Goal: Task Accomplishment & Management: Use online tool/utility

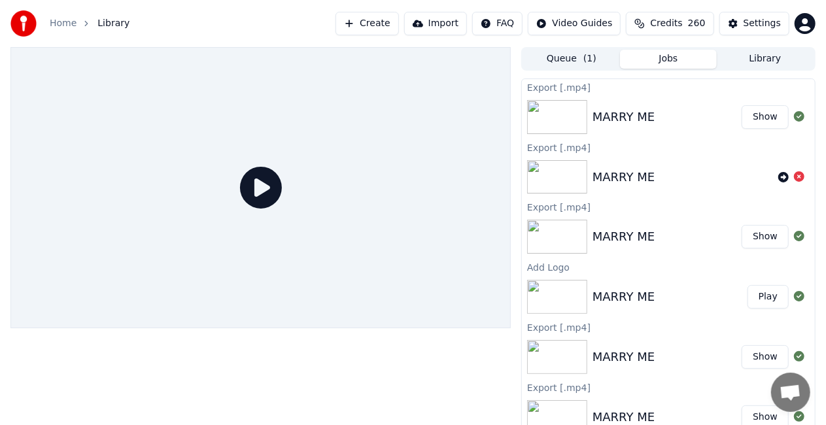
click at [52, 24] on link "Home" at bounding box center [63, 23] width 27 height 13
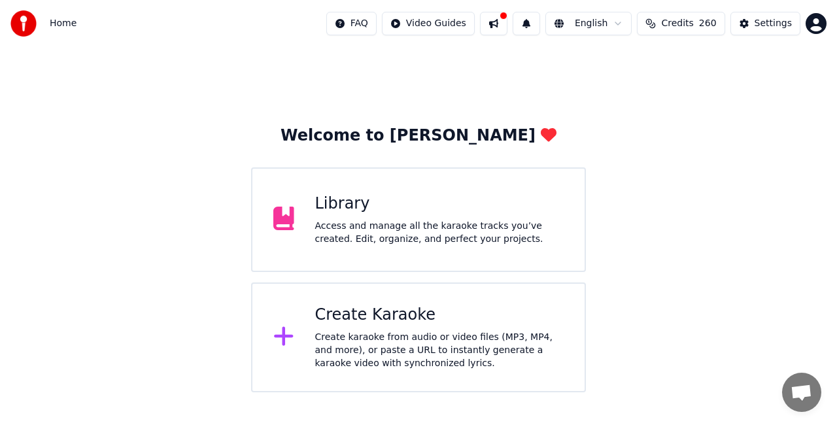
click at [356, 323] on div "Create Karaoke" at bounding box center [439, 315] width 249 height 21
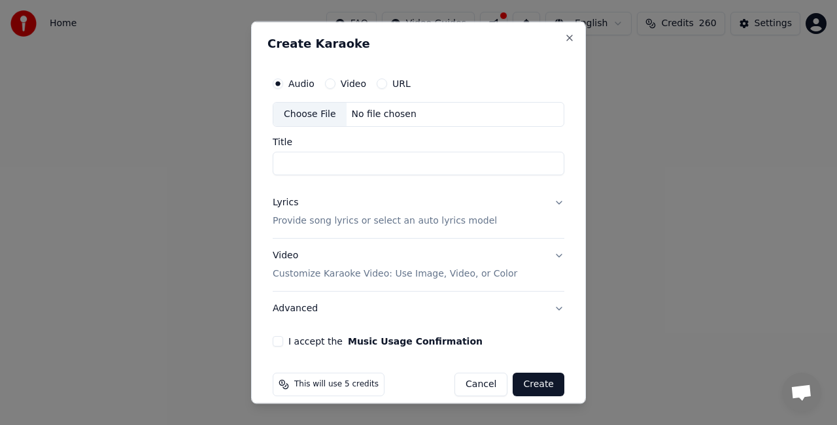
click at [304, 111] on div "Choose File" at bounding box center [309, 115] width 73 height 24
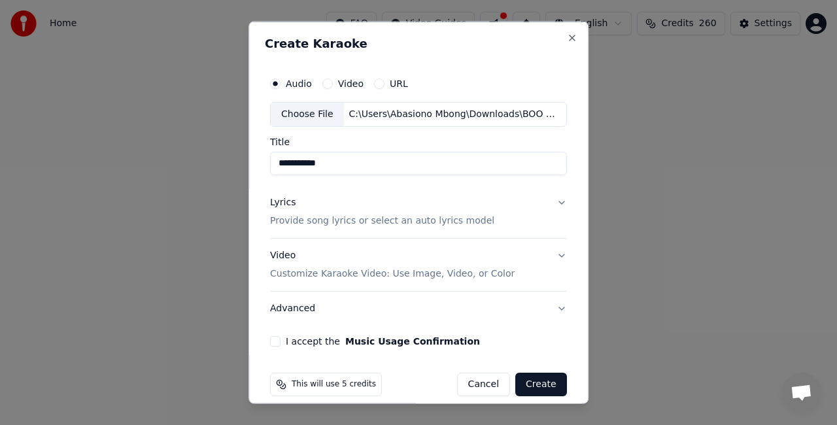
click at [344, 165] on input "**********" at bounding box center [418, 163] width 297 height 24
type input "*******"
click at [365, 221] on p "Provide song lyrics or select an auto lyrics model" at bounding box center [382, 220] width 224 height 13
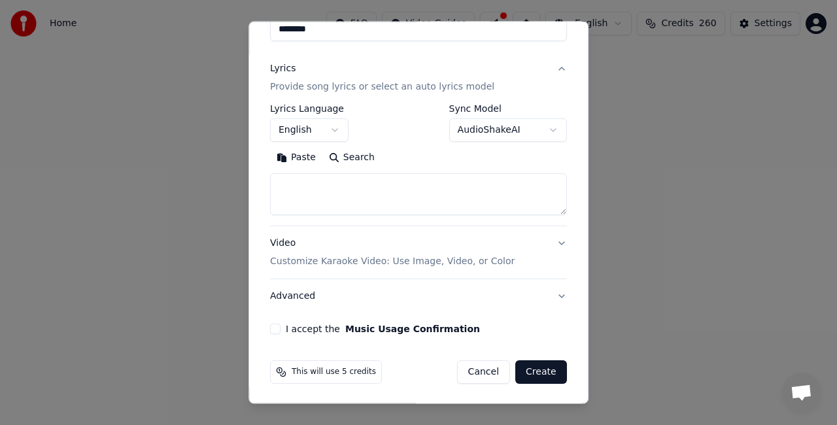
scroll to position [133, 0]
click at [274, 326] on button "I accept the Music Usage Confirmation" at bounding box center [275, 329] width 10 height 10
click at [519, 369] on button "Create" at bounding box center [541, 372] width 52 height 24
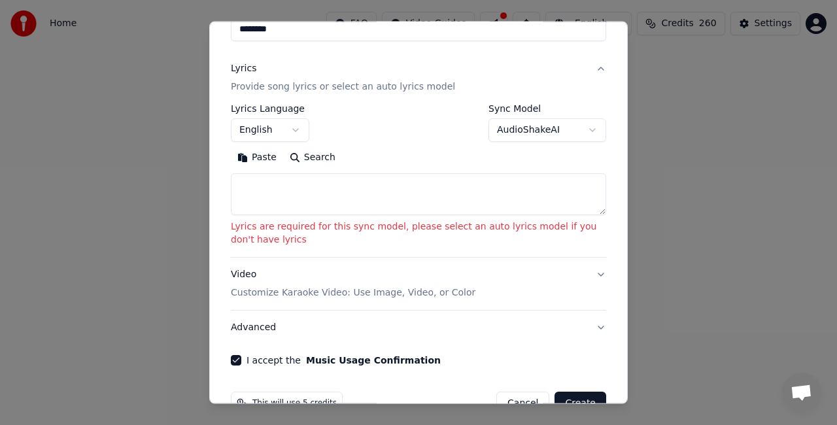
click at [324, 195] on textarea at bounding box center [418, 194] width 375 height 42
click at [254, 154] on button "Paste" at bounding box center [257, 157] width 52 height 21
type textarea "**********"
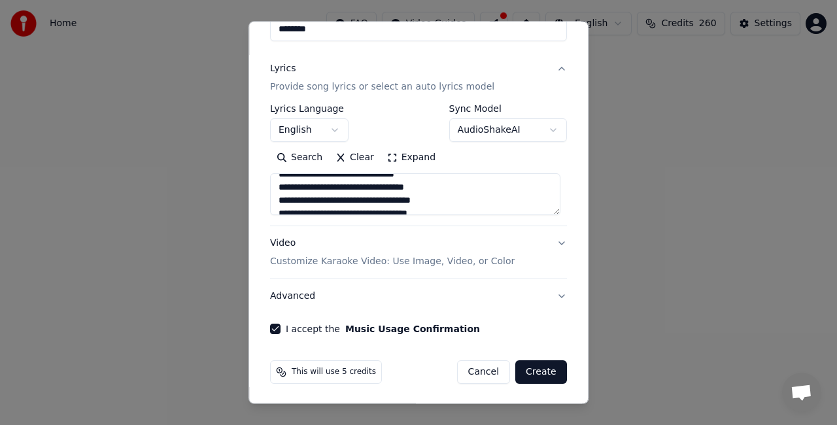
scroll to position [923, 0]
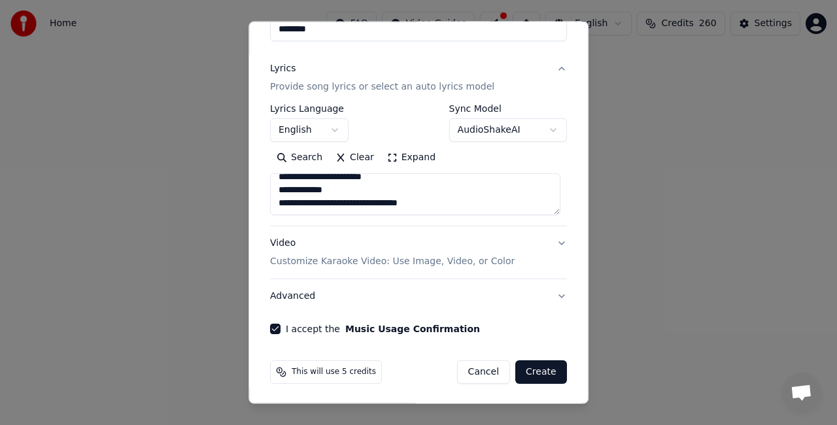
click at [541, 362] on button "Create" at bounding box center [541, 372] width 52 height 24
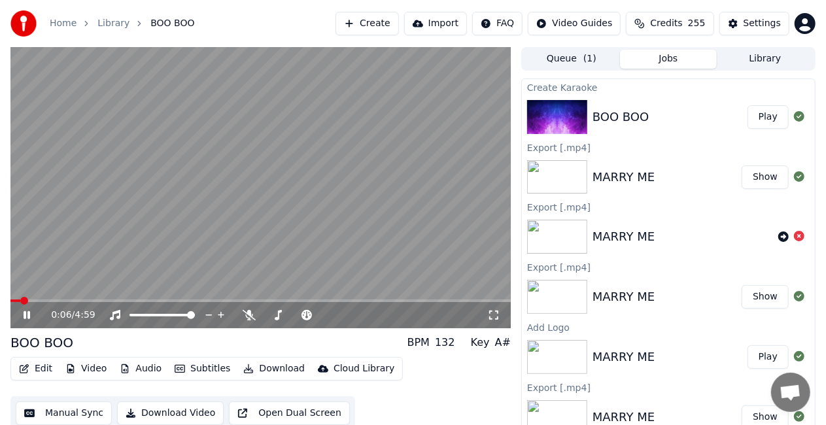
click at [24, 311] on icon at bounding box center [36, 315] width 30 height 10
click at [61, 20] on link "Home" at bounding box center [63, 23] width 27 height 13
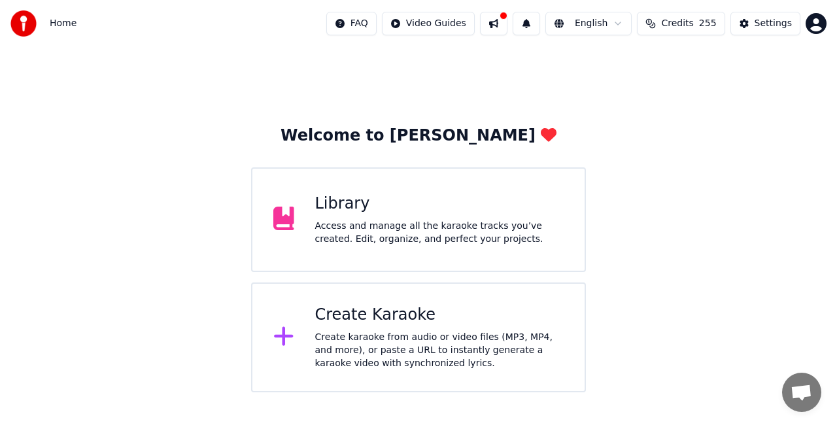
click at [348, 305] on div "Create Karaoke" at bounding box center [439, 315] width 249 height 21
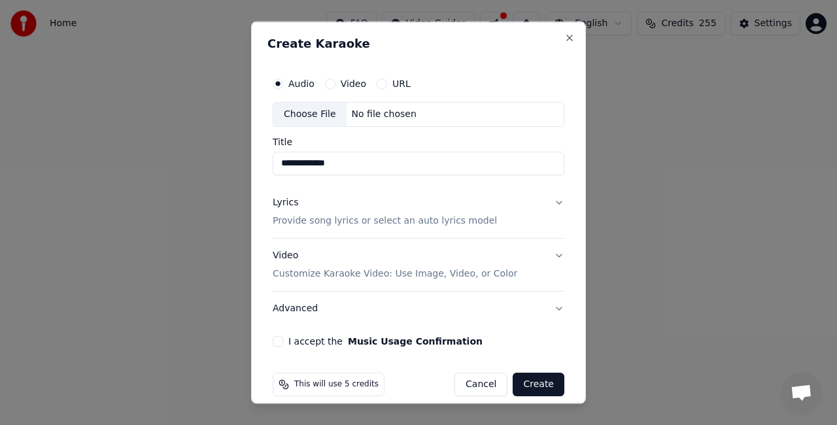
type input "**********"
click at [309, 115] on div "Choose File" at bounding box center [309, 115] width 73 height 24
click at [352, 221] on p "Provide song lyrics or select an auto lyrics model" at bounding box center [385, 220] width 224 height 13
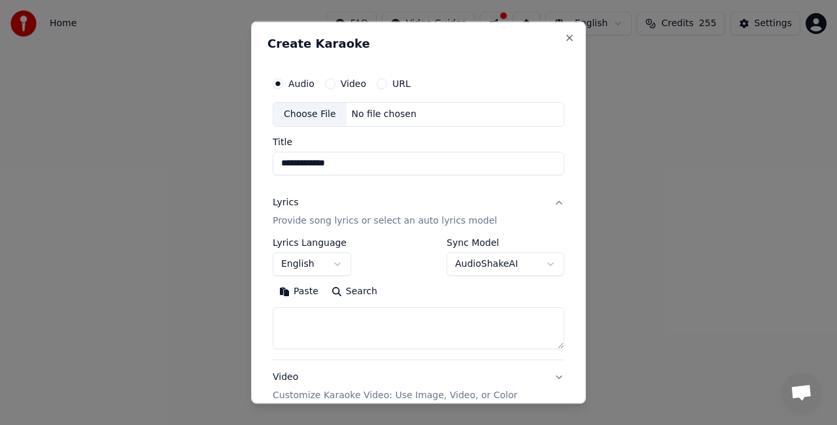
click at [326, 322] on textarea at bounding box center [419, 328] width 292 height 42
click at [303, 286] on button "Paste" at bounding box center [299, 290] width 52 height 21
type textarea "**********"
click at [319, 118] on div "Choose File" at bounding box center [309, 115] width 73 height 24
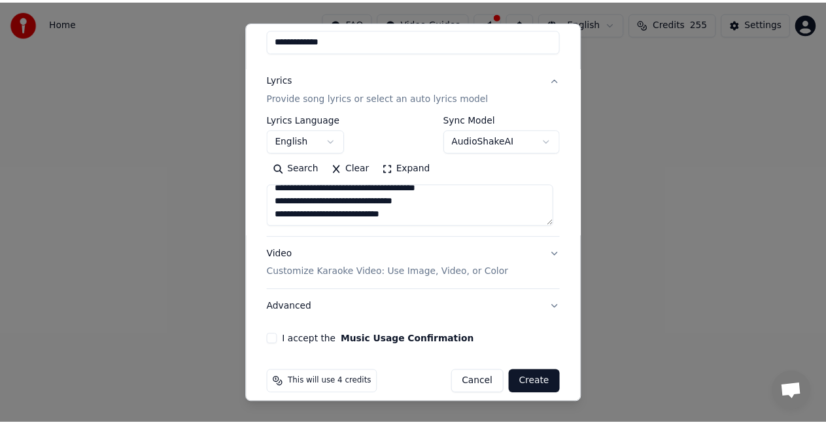
scroll to position [133, 0]
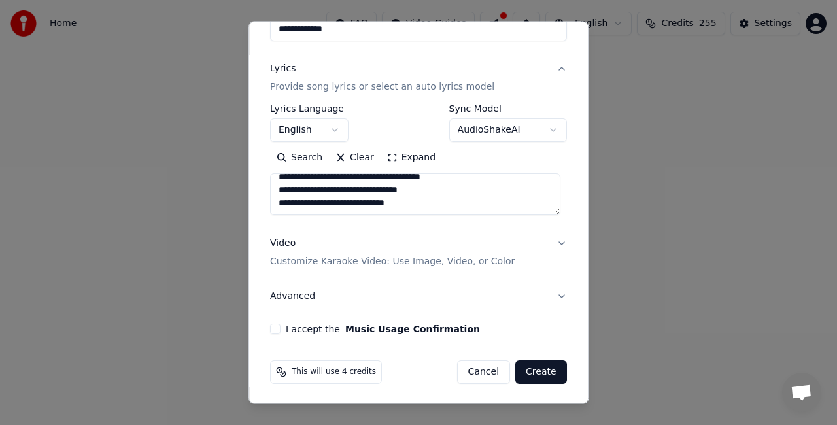
click at [272, 328] on button "I accept the Music Usage Confirmation" at bounding box center [275, 329] width 10 height 10
click at [523, 370] on button "Create" at bounding box center [541, 372] width 52 height 24
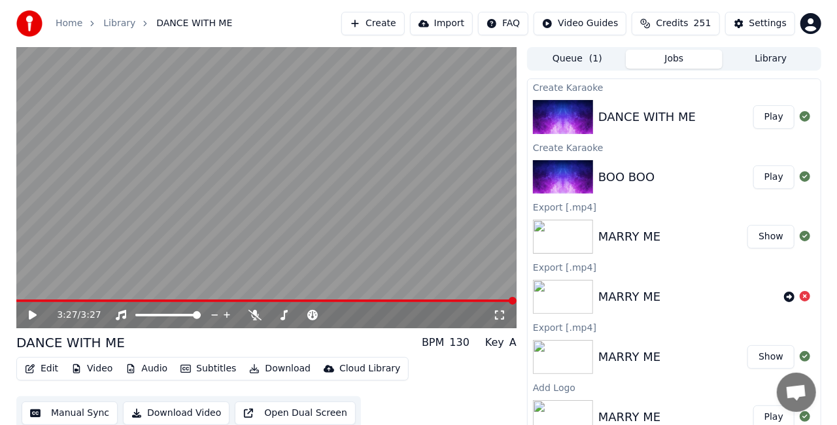
scroll to position [14, 0]
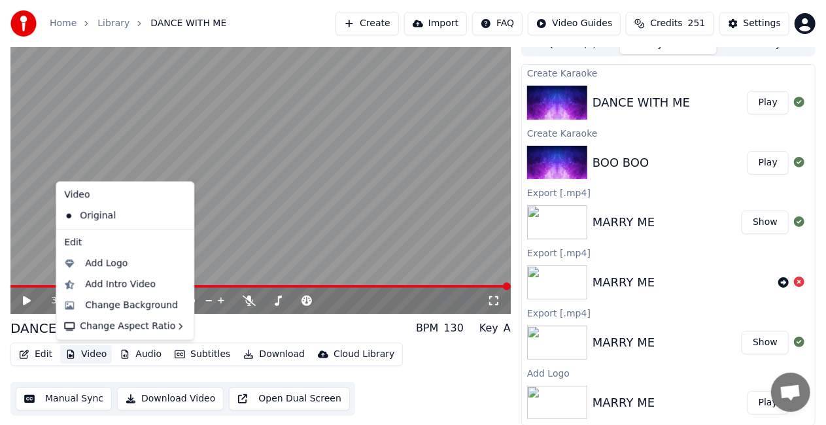
click at [92, 355] on button "Video" at bounding box center [86, 354] width 52 height 18
click at [118, 305] on div "Change Background" at bounding box center [131, 305] width 93 height 13
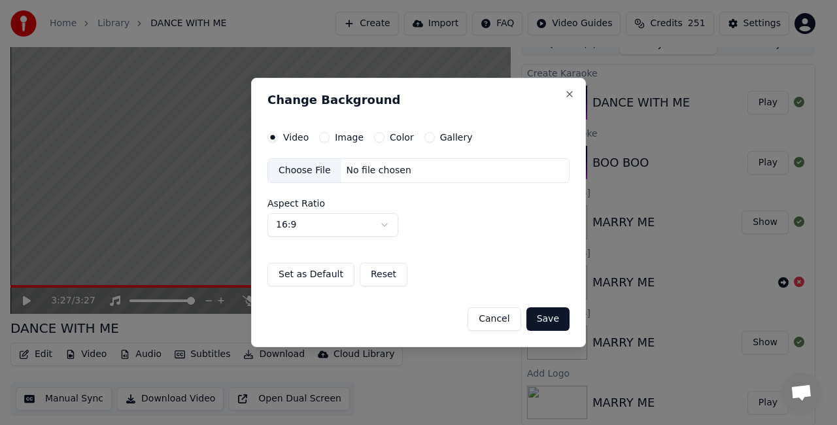
click at [315, 164] on div "Choose File" at bounding box center [304, 171] width 73 height 24
click at [323, 171] on div "Choose File" at bounding box center [304, 171] width 73 height 24
click at [548, 320] on button "Save" at bounding box center [547, 319] width 43 height 24
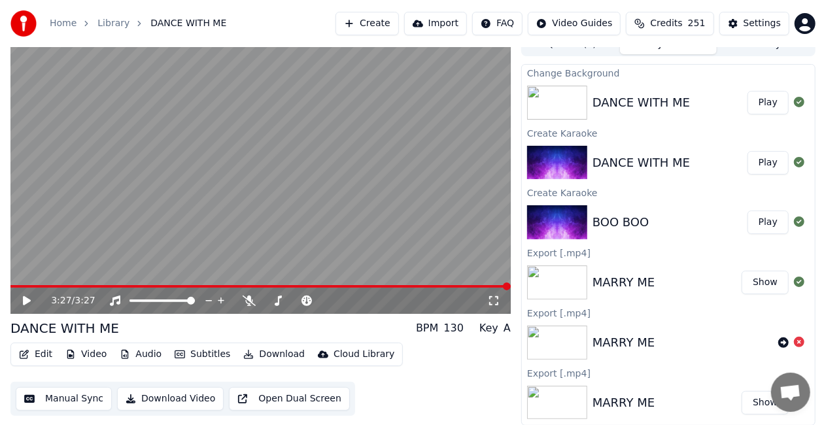
click at [757, 99] on button "Play" at bounding box center [767, 103] width 41 height 24
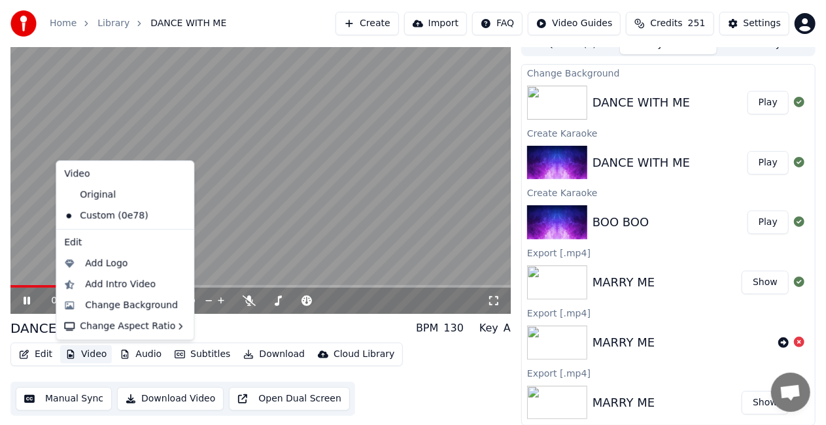
click at [92, 353] on button "Video" at bounding box center [86, 354] width 52 height 18
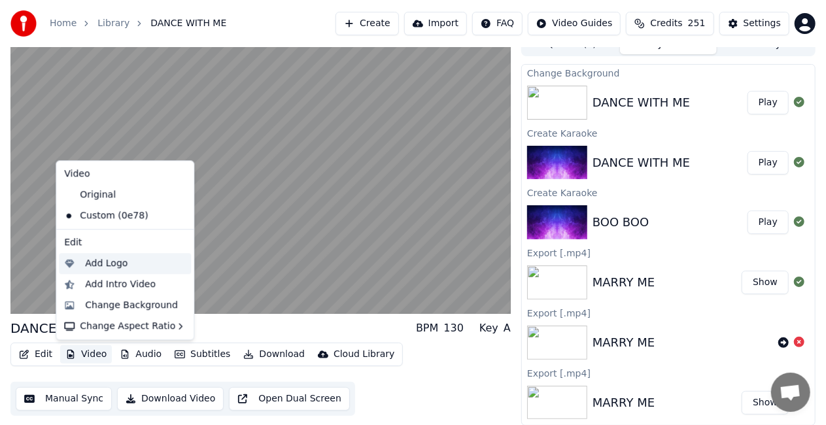
click at [109, 263] on div "Add Logo" at bounding box center [106, 263] width 42 height 13
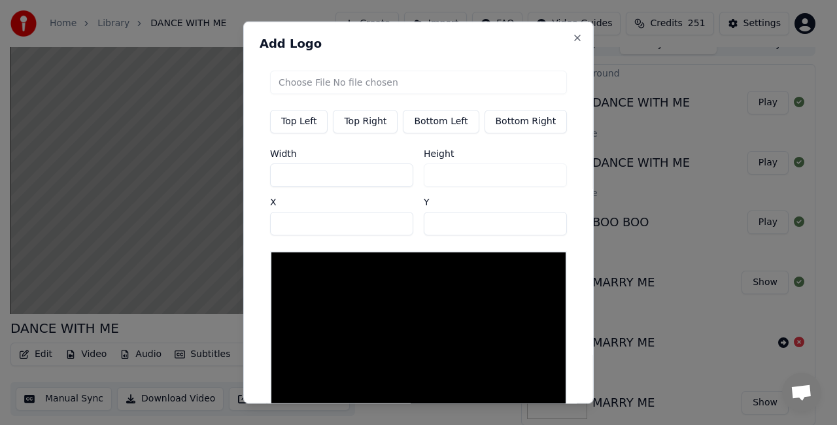
click at [305, 115] on button "Top Left" at bounding box center [299, 122] width 58 height 24
click at [306, 78] on input "file" at bounding box center [418, 83] width 297 height 24
type input "**********"
type input "**"
click at [301, 80] on input "file" at bounding box center [418, 83] width 297 height 24
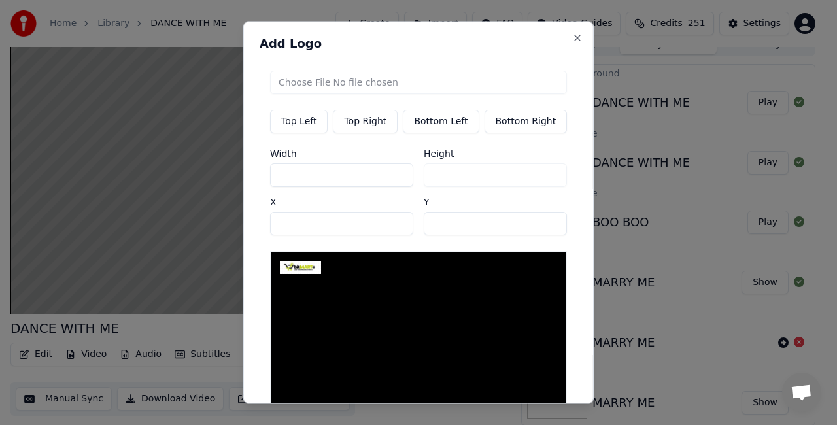
type input "**********"
type input "**"
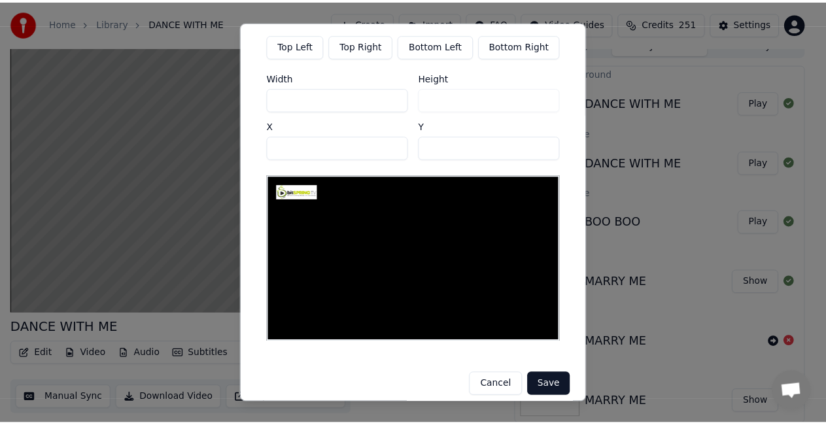
scroll to position [76, 0]
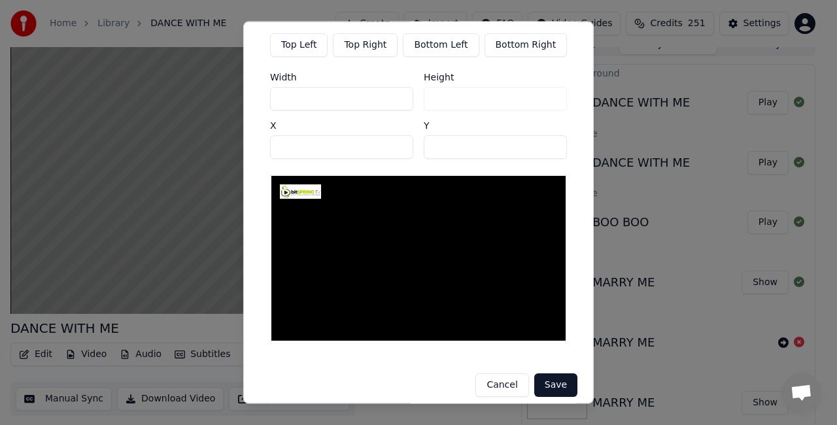
click at [536, 382] on button "Save" at bounding box center [555, 385] width 43 height 24
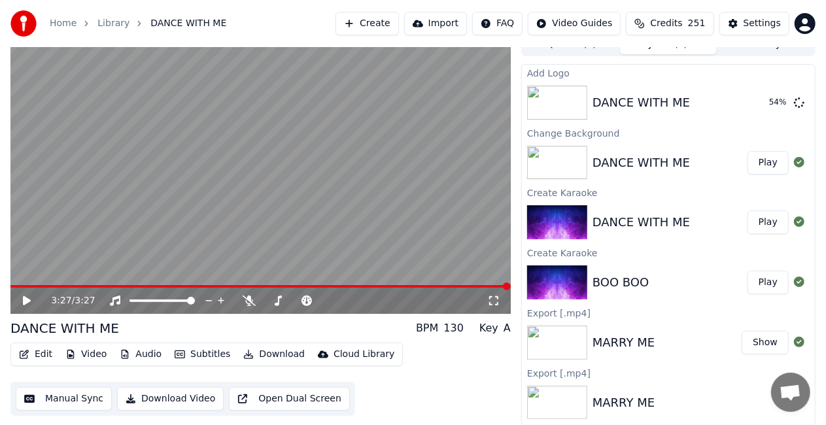
click at [303, 395] on button "Open Dual Screen" at bounding box center [289, 399] width 121 height 24
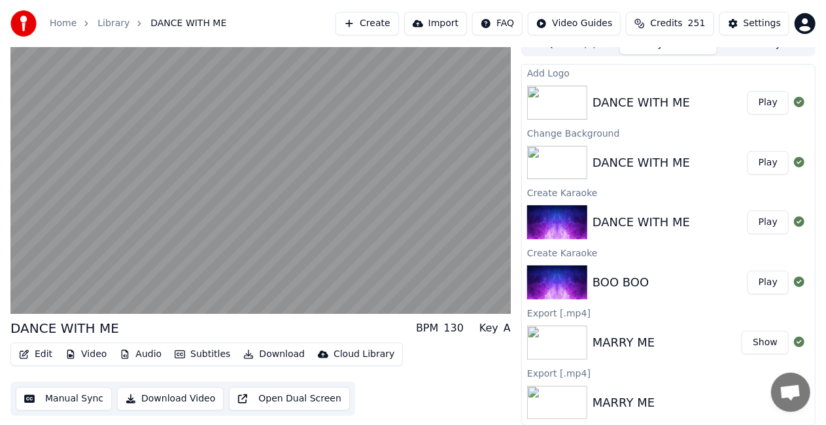
click at [751, 94] on button "Play" at bounding box center [767, 103] width 41 height 24
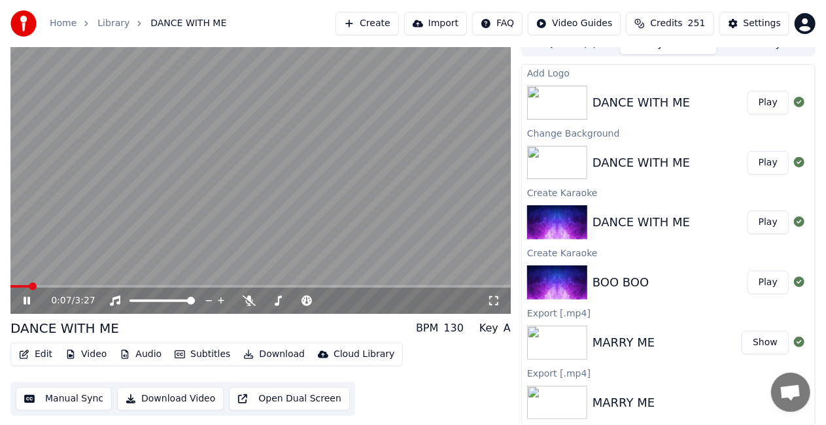
click at [263, 354] on button "Download" at bounding box center [274, 354] width 72 height 18
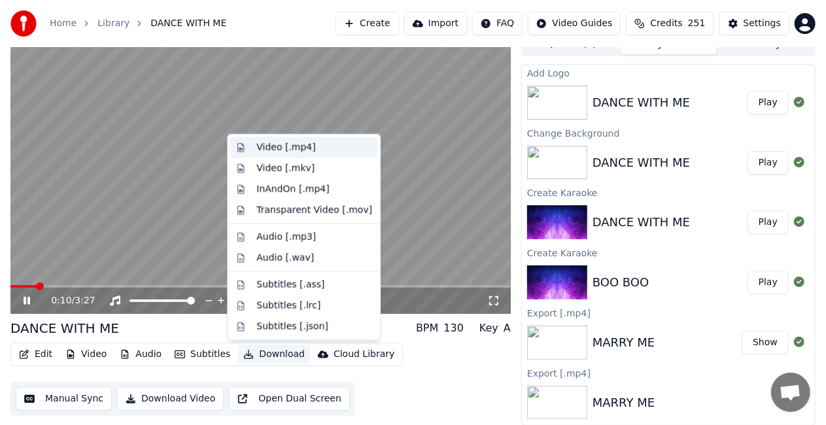
click at [281, 141] on div "Video [.mp4]" at bounding box center [285, 147] width 59 height 13
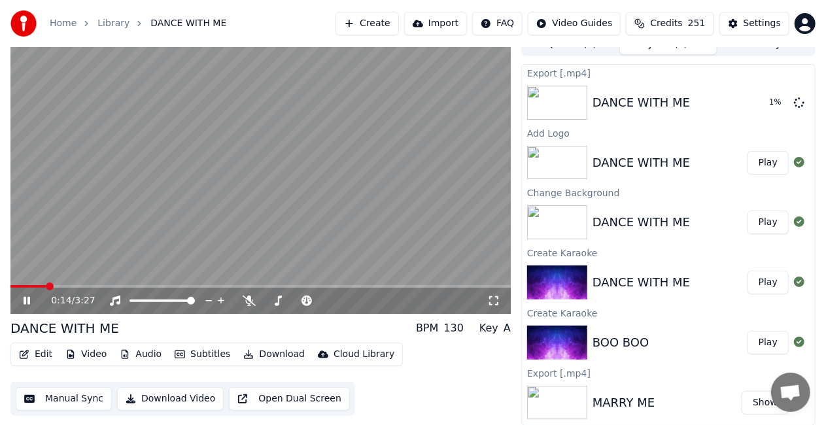
click at [68, 25] on link "Home" at bounding box center [63, 23] width 27 height 13
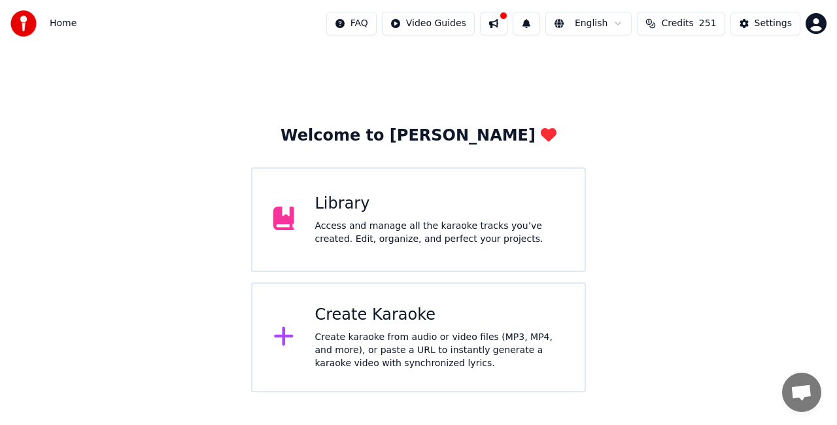
click at [374, 316] on div "Create Karaoke" at bounding box center [439, 315] width 249 height 21
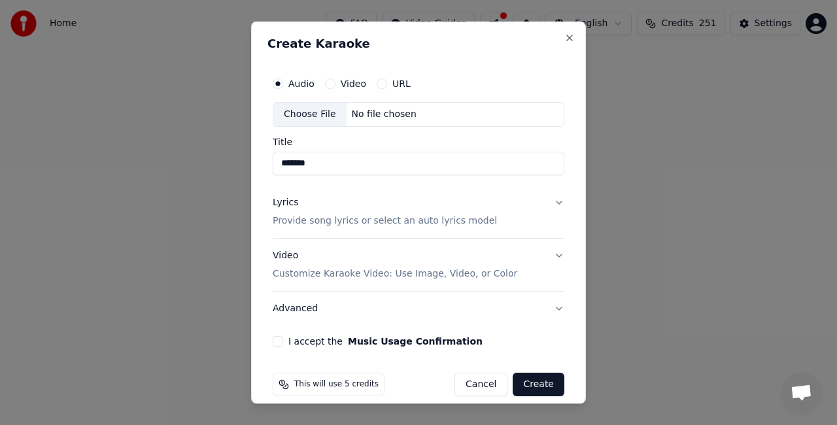
click at [326, 114] on div "Choose File" at bounding box center [309, 115] width 73 height 24
type input "**********"
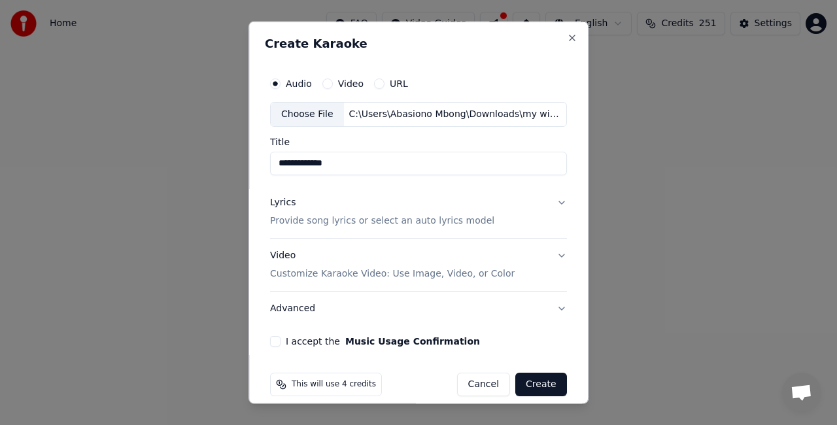
click at [345, 218] on p "Provide song lyrics or select an auto lyrics model" at bounding box center [382, 220] width 224 height 13
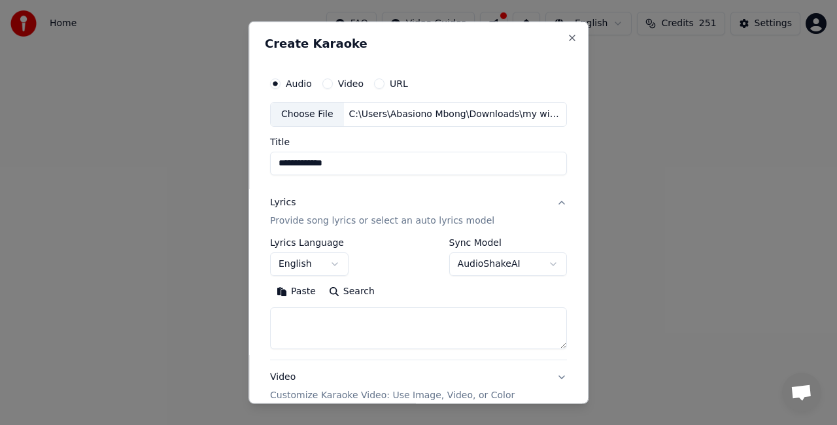
click at [303, 215] on p "Provide song lyrics or select an auto lyrics model" at bounding box center [382, 220] width 224 height 13
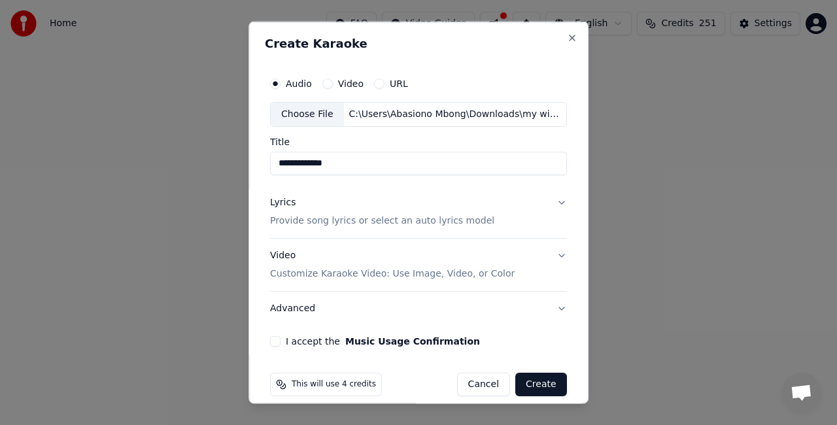
click at [303, 215] on p "Provide song lyrics or select an auto lyrics model" at bounding box center [382, 220] width 224 height 13
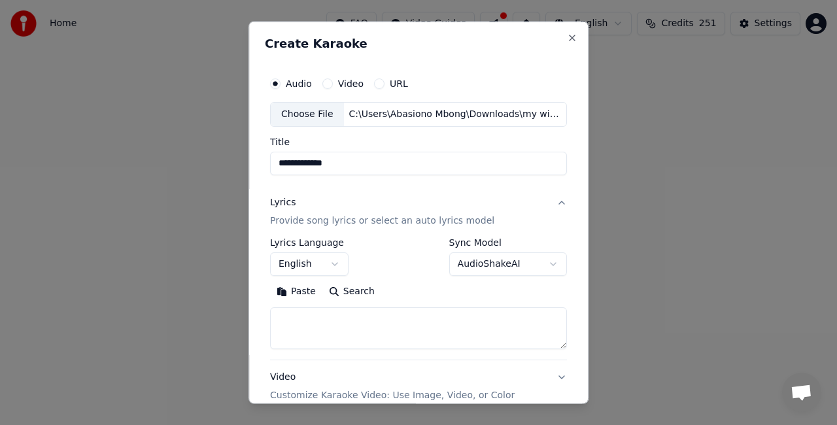
click at [344, 329] on textarea at bounding box center [418, 328] width 297 height 42
click at [299, 294] on button "Paste" at bounding box center [296, 290] width 52 height 21
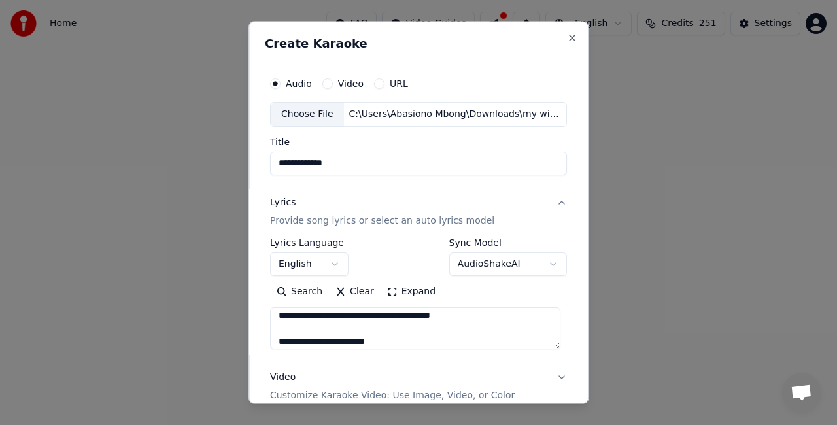
scroll to position [604, 0]
click at [384, 340] on textarea at bounding box center [415, 328] width 290 height 42
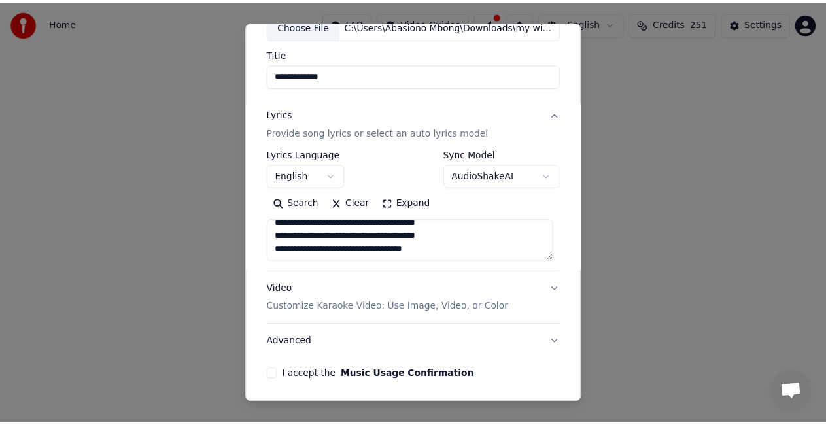
scroll to position [133, 0]
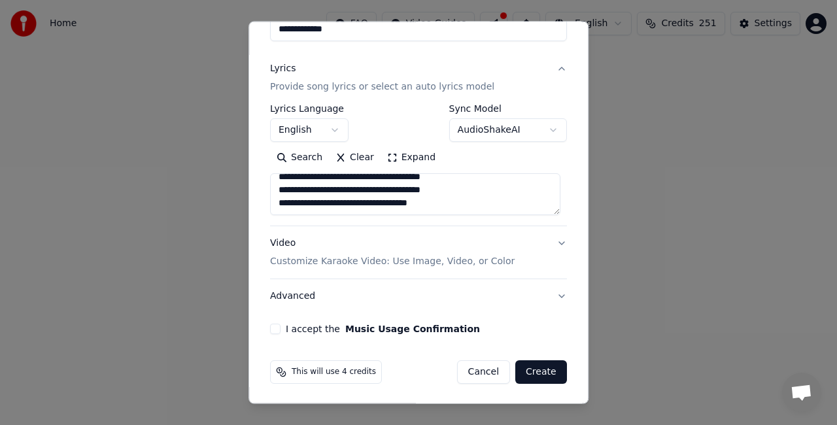
type textarea "**********"
click at [274, 328] on button "I accept the Music Usage Confirmation" at bounding box center [275, 329] width 10 height 10
click at [539, 379] on button "Create" at bounding box center [541, 372] width 52 height 24
